Goal: Subscribe to service/newsletter

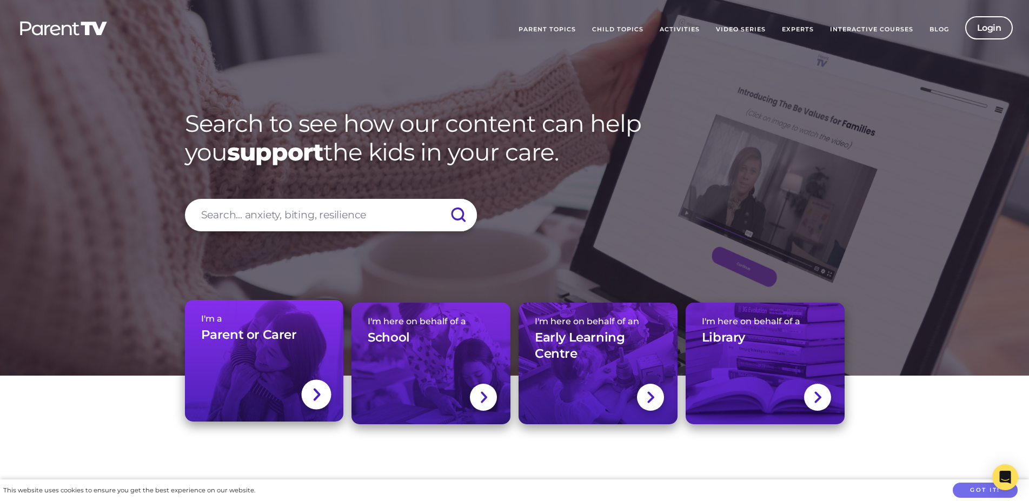
click at [268, 383] on link "I'm a Parent or Carer" at bounding box center [264, 361] width 159 height 122
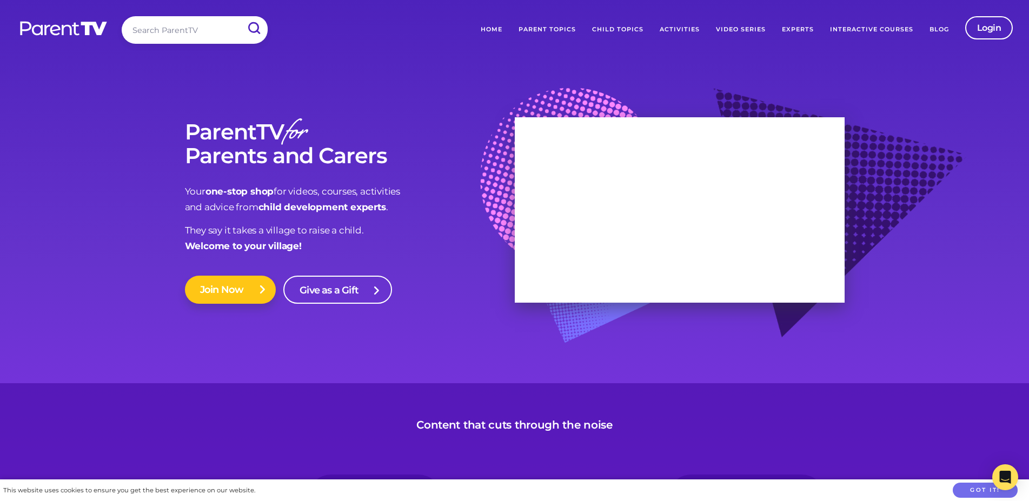
click at [249, 294] on link "Join Now" at bounding box center [230, 290] width 91 height 28
